Goal: Information Seeking & Learning: Find specific fact

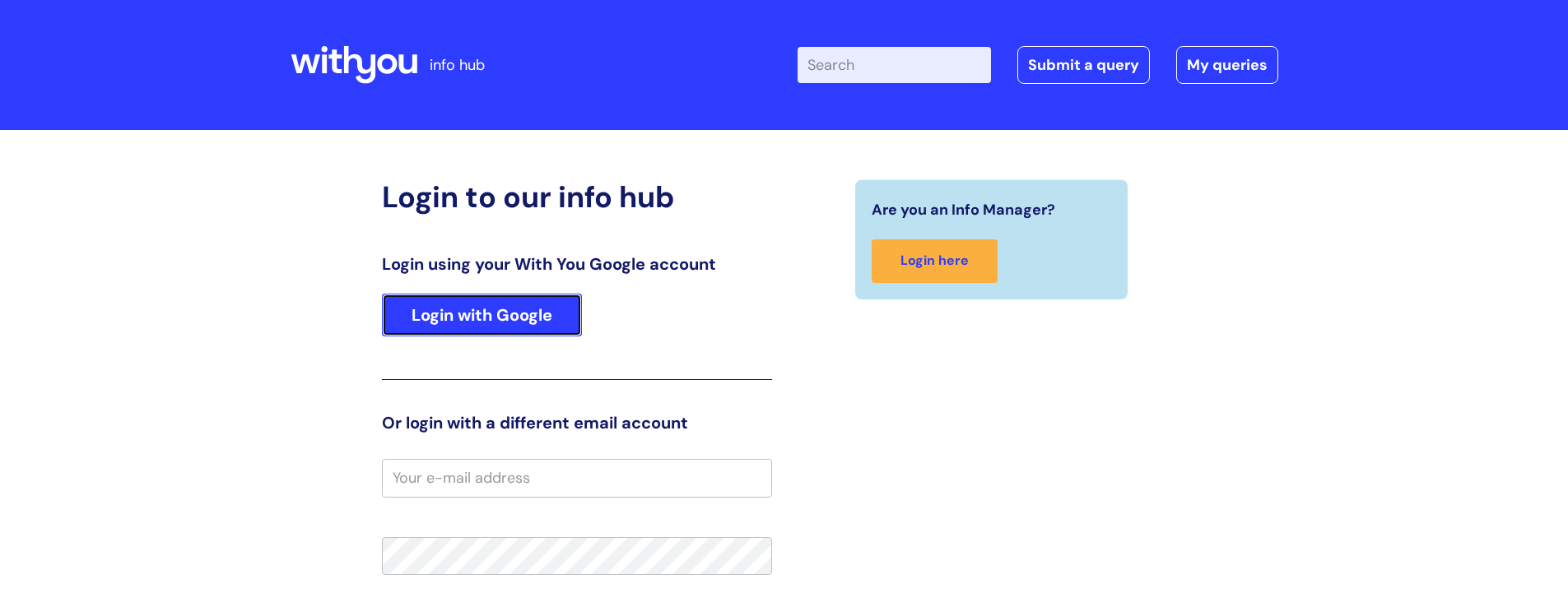
click at [471, 319] on link "Login with Google" at bounding box center [482, 315] width 200 height 43
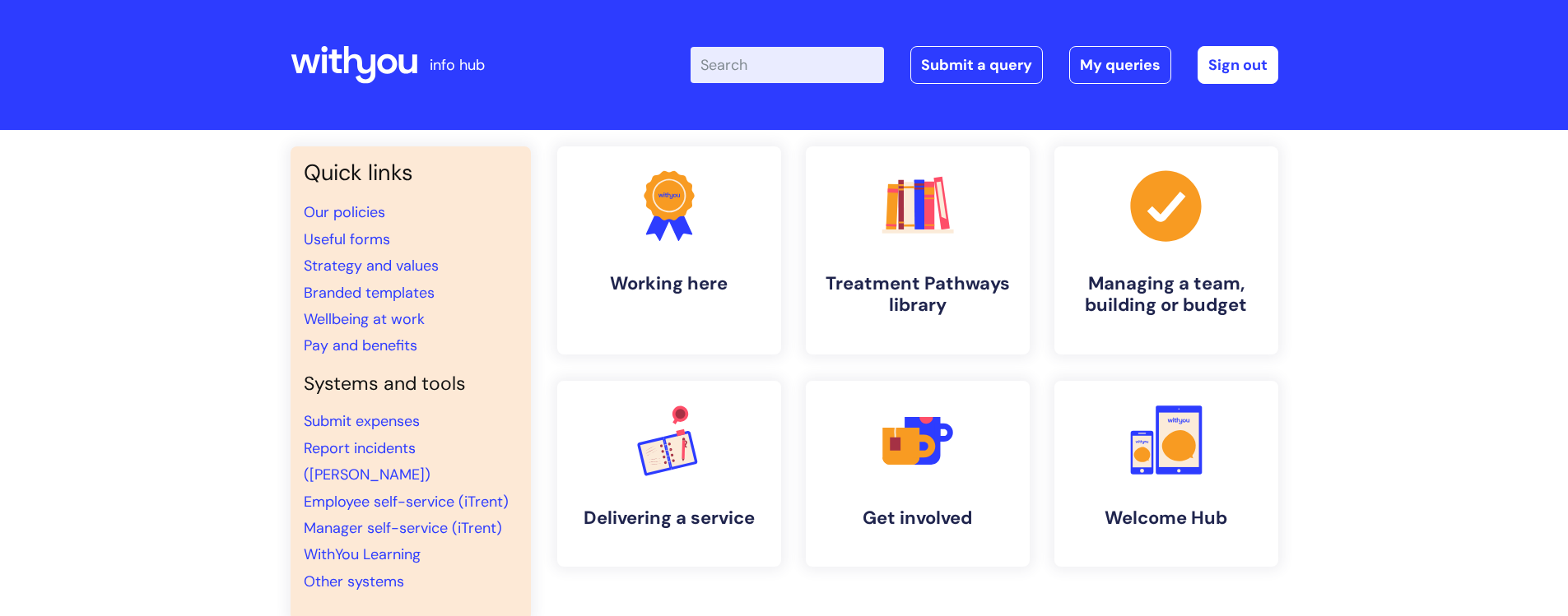
click at [786, 76] on input "Enter your search term here..." at bounding box center [788, 64] width 194 height 36
type input "wifi"
click button "Search" at bounding box center [0, 0] width 0 height 0
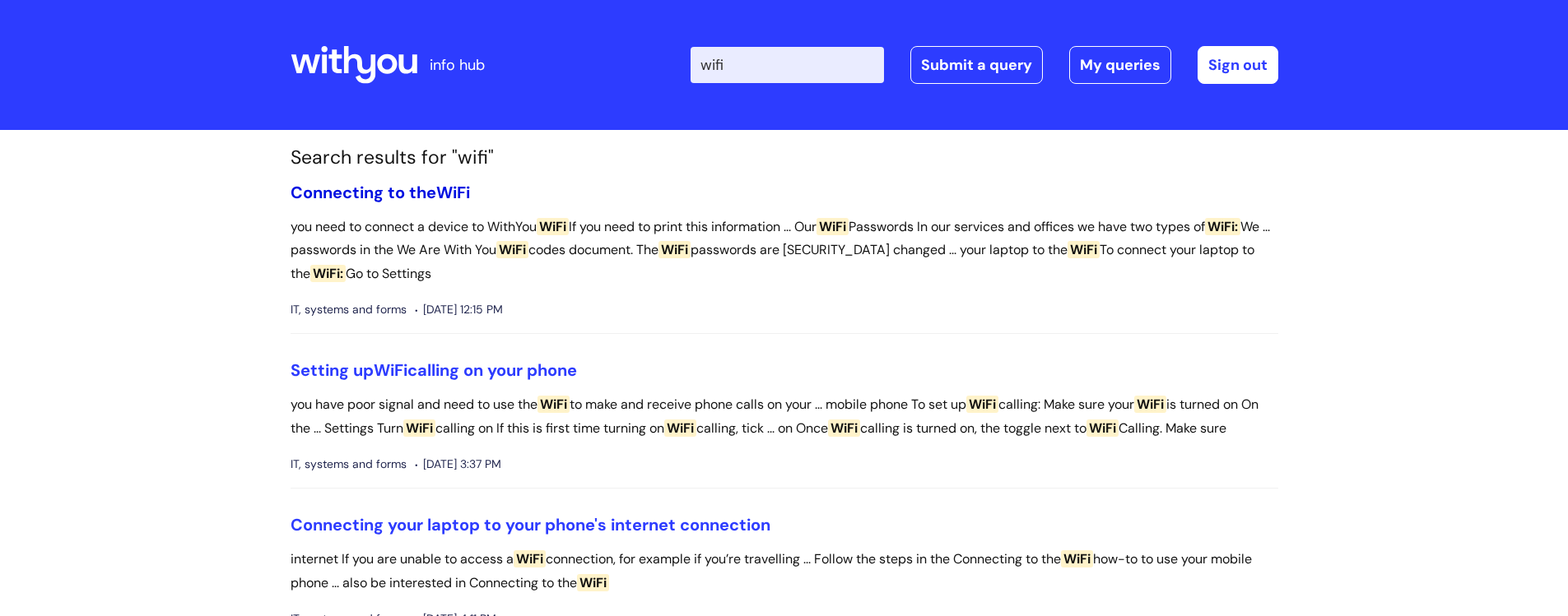
click at [384, 193] on link "Connecting to the WiFi" at bounding box center [380, 193] width 179 height 21
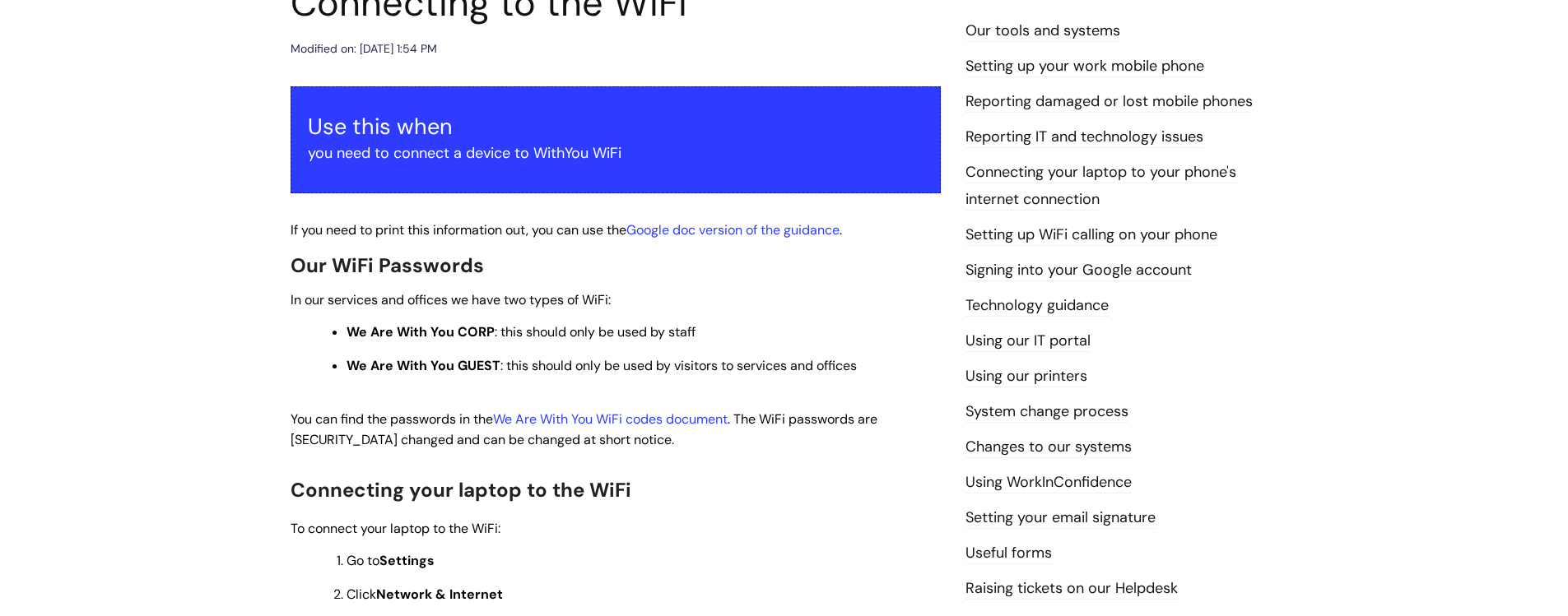
scroll to position [251, 0]
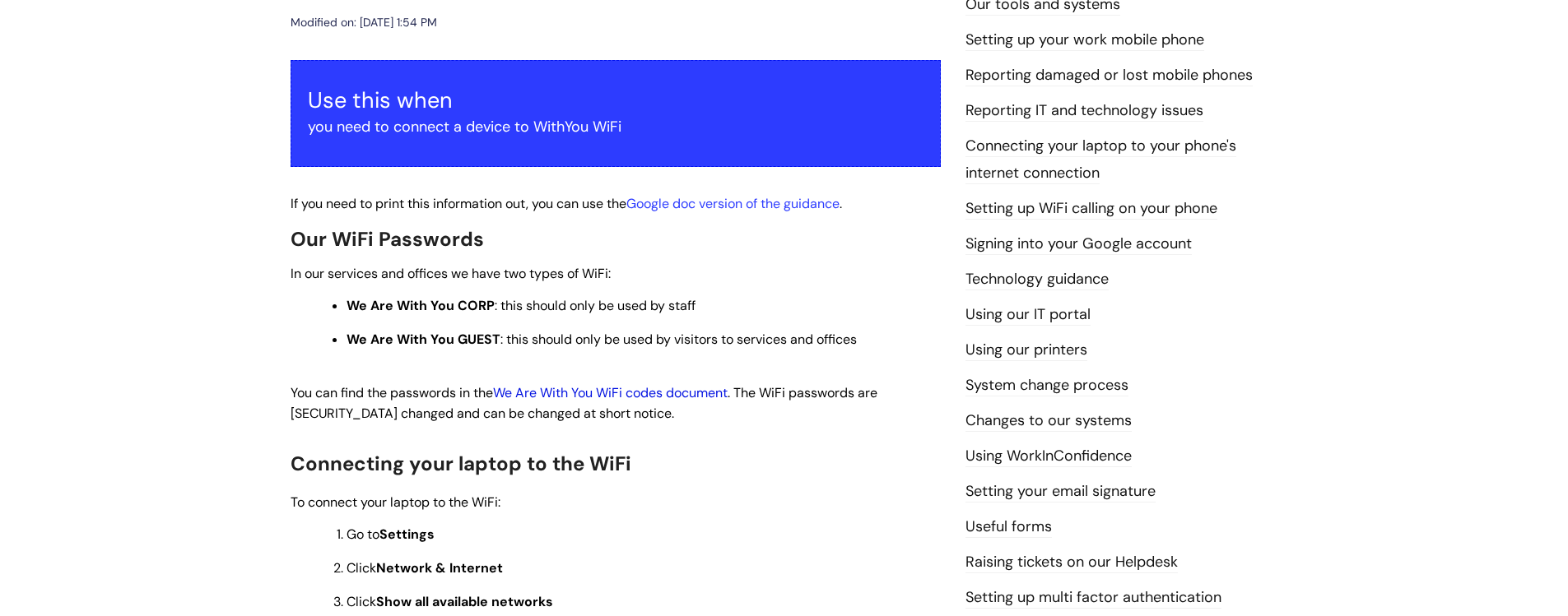
click at [590, 396] on link "We Are With You WiFi codes document" at bounding box center [611, 393] width 235 height 17
